Goal: Find specific page/section: Find specific page/section

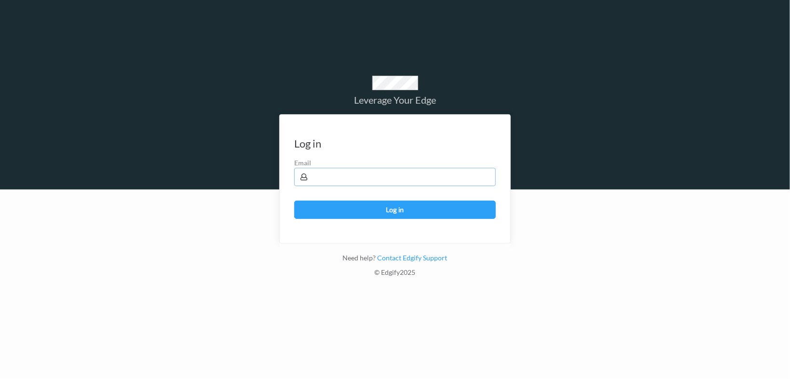
click at [356, 176] on input "text" at bounding box center [394, 177] width 201 height 18
type input "[EMAIL_ADDRESS][PERSON_NAME][DOMAIN_NAME]"
click at [294, 201] on button "Log in" at bounding box center [394, 210] width 201 height 18
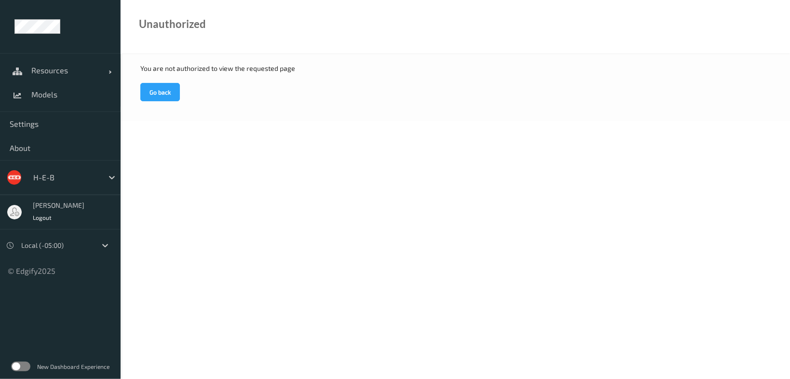
click at [46, 97] on span "Models" at bounding box center [71, 95] width 80 height 10
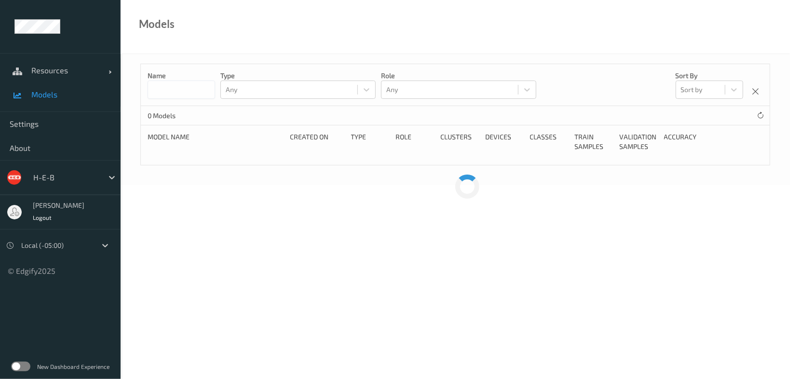
click at [46, 97] on span "Models" at bounding box center [71, 95] width 80 height 10
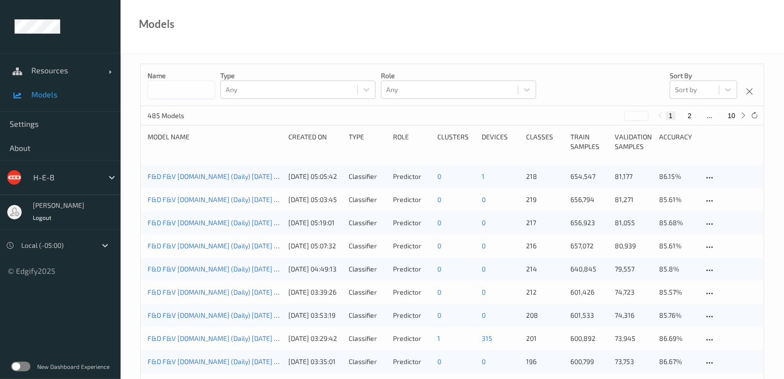
click at [109, 177] on icon at bounding box center [112, 178] width 10 height 10
click at [48, 69] on span "Resources" at bounding box center [69, 71] width 77 height 10
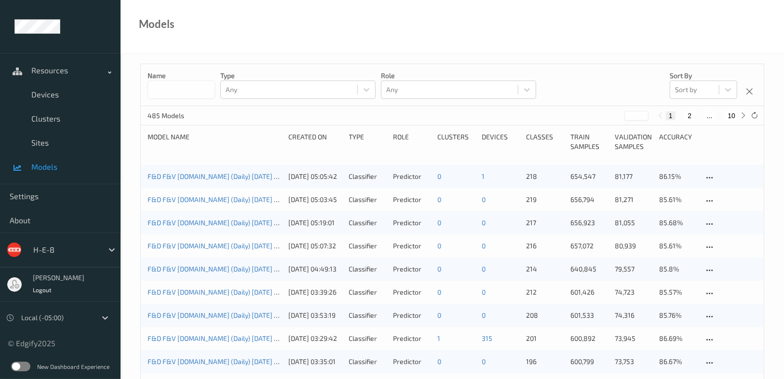
click at [46, 94] on span "Devices" at bounding box center [71, 95] width 80 height 10
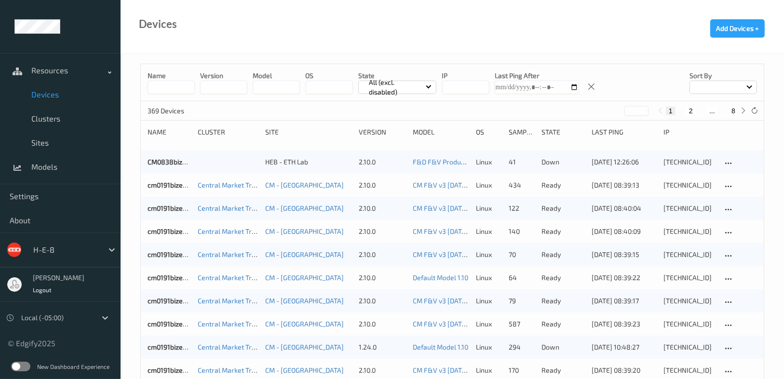
click at [52, 144] on span "Sites" at bounding box center [71, 143] width 80 height 10
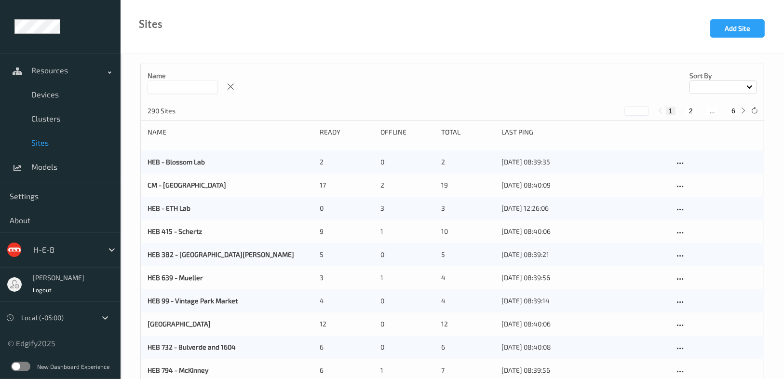
click at [175, 86] on input at bounding box center [183, 86] width 70 height 13
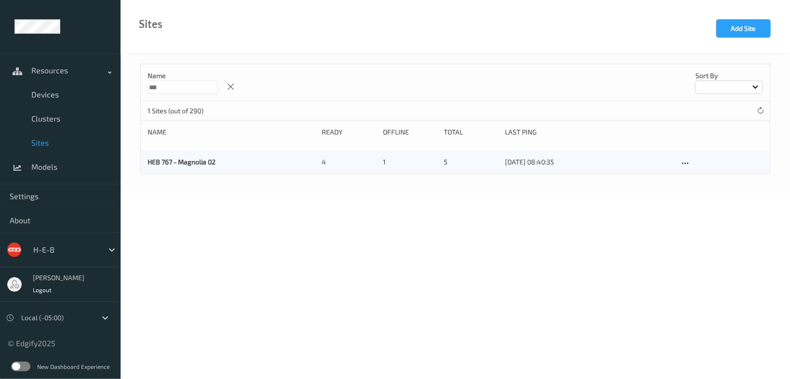
type input "***"
click at [185, 163] on link "HEB 767 - Magnolia 02" at bounding box center [182, 162] width 68 height 8
